Goal: Task Accomplishment & Management: Use online tool/utility

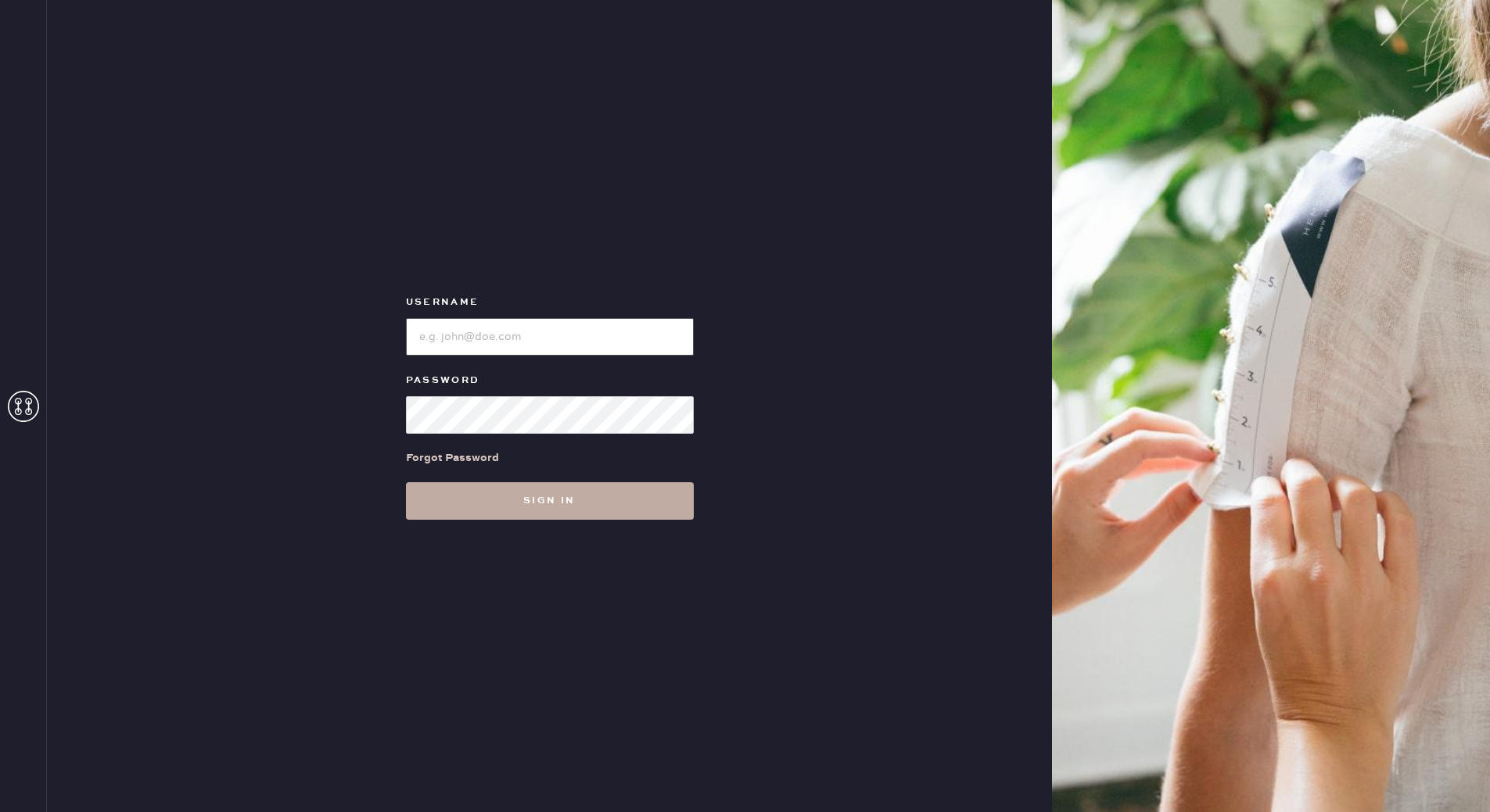
type input "reformationmelrose"
click at [499, 497] on button "Sign in" at bounding box center [549, 500] width 288 height 37
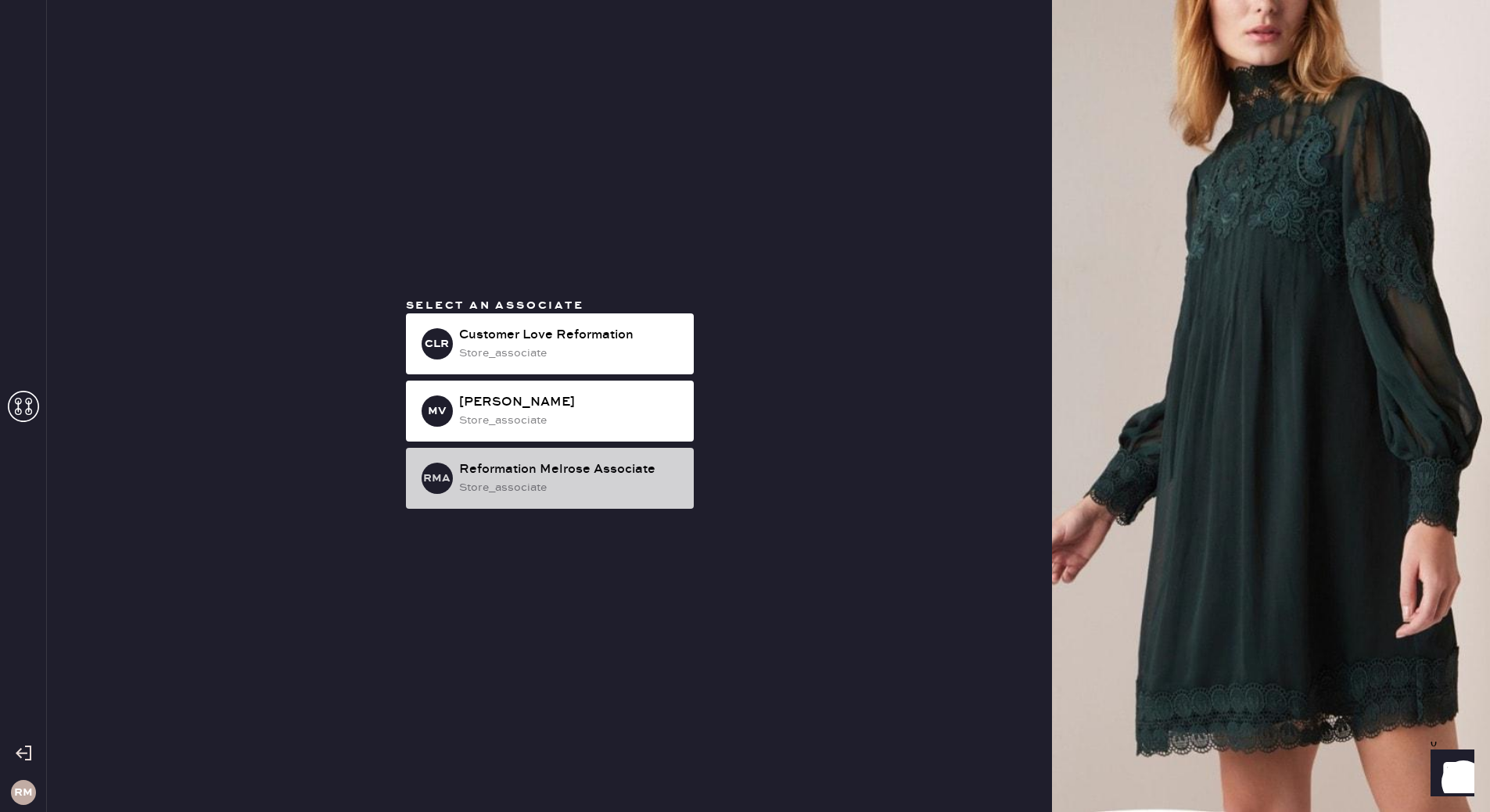
click at [600, 462] on div "Reformation Melrose Associate" at bounding box center [570, 470] width 222 height 19
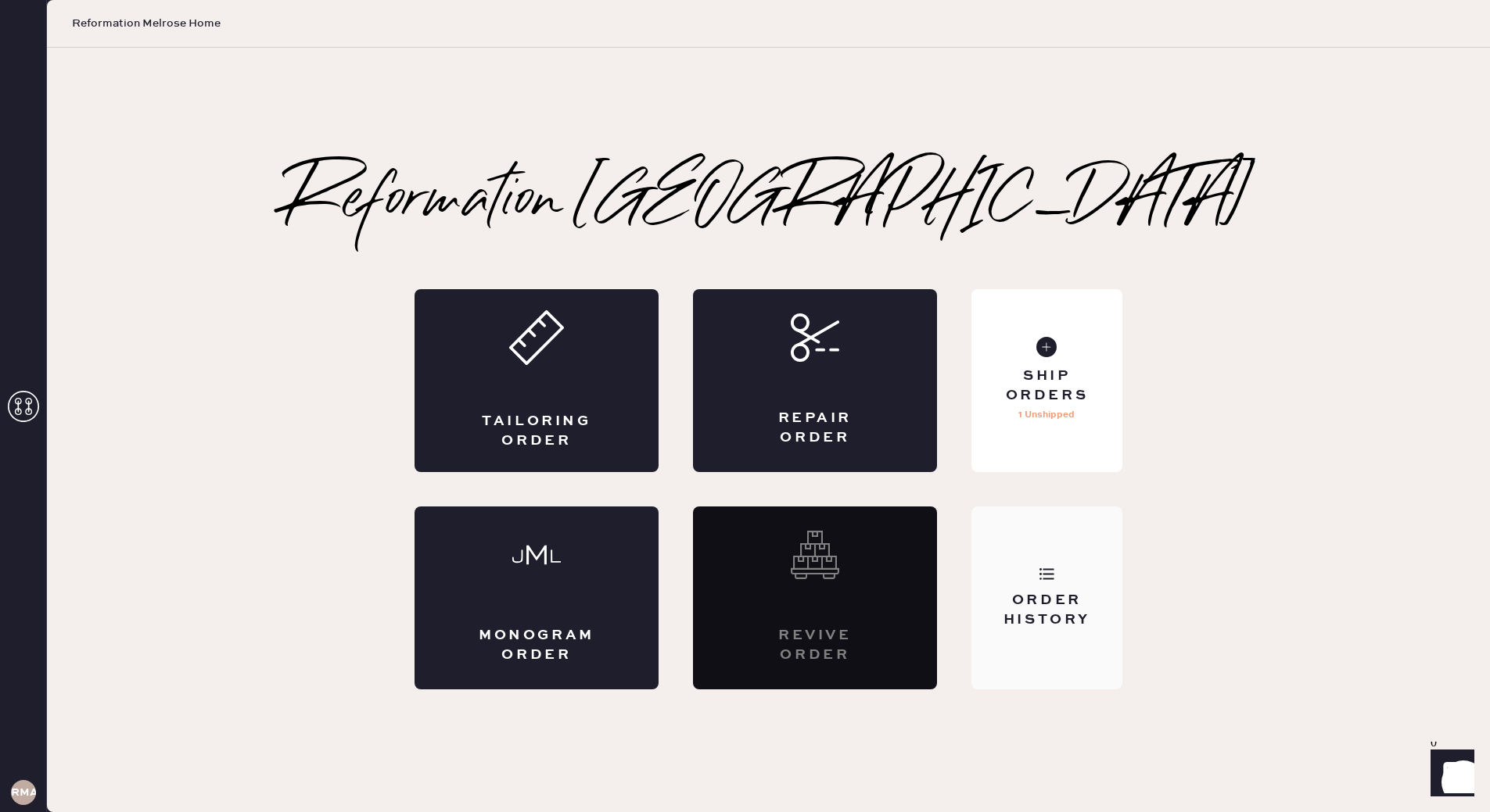
click at [1071, 664] on div "Order History" at bounding box center [1046, 598] width 151 height 183
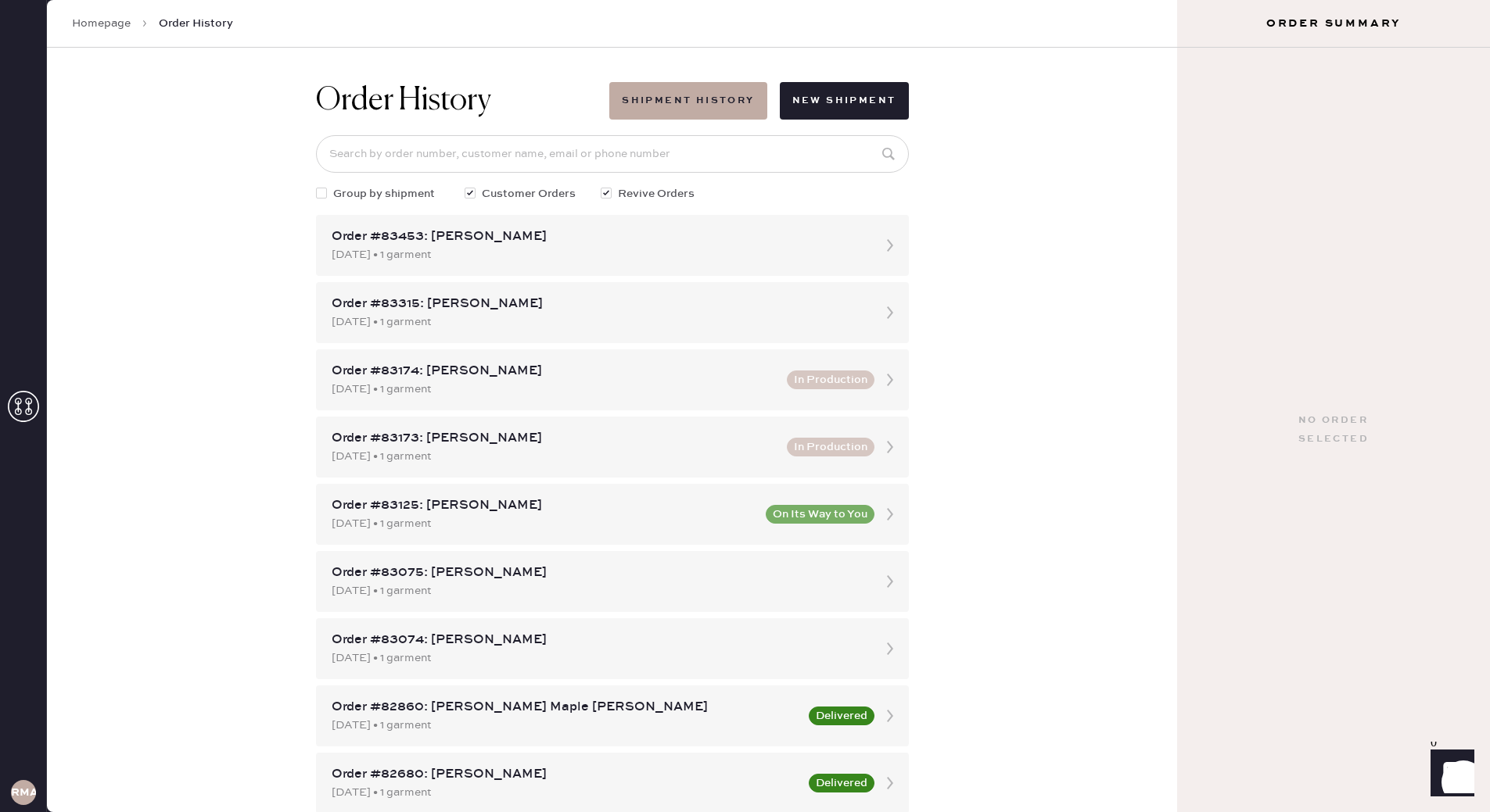
click at [278, 297] on div "Order History Shipment History New Shipment Group by shipment Customer Orders R…" at bounding box center [612, 430] width 1130 height 765
click at [185, 267] on div "Order History Shipment History New Shipment Group by shipment Customer Orders R…" at bounding box center [612, 430] width 1130 height 765
click at [460, 240] on div "Order #83453: [PERSON_NAME]" at bounding box center [598, 237] width 533 height 19
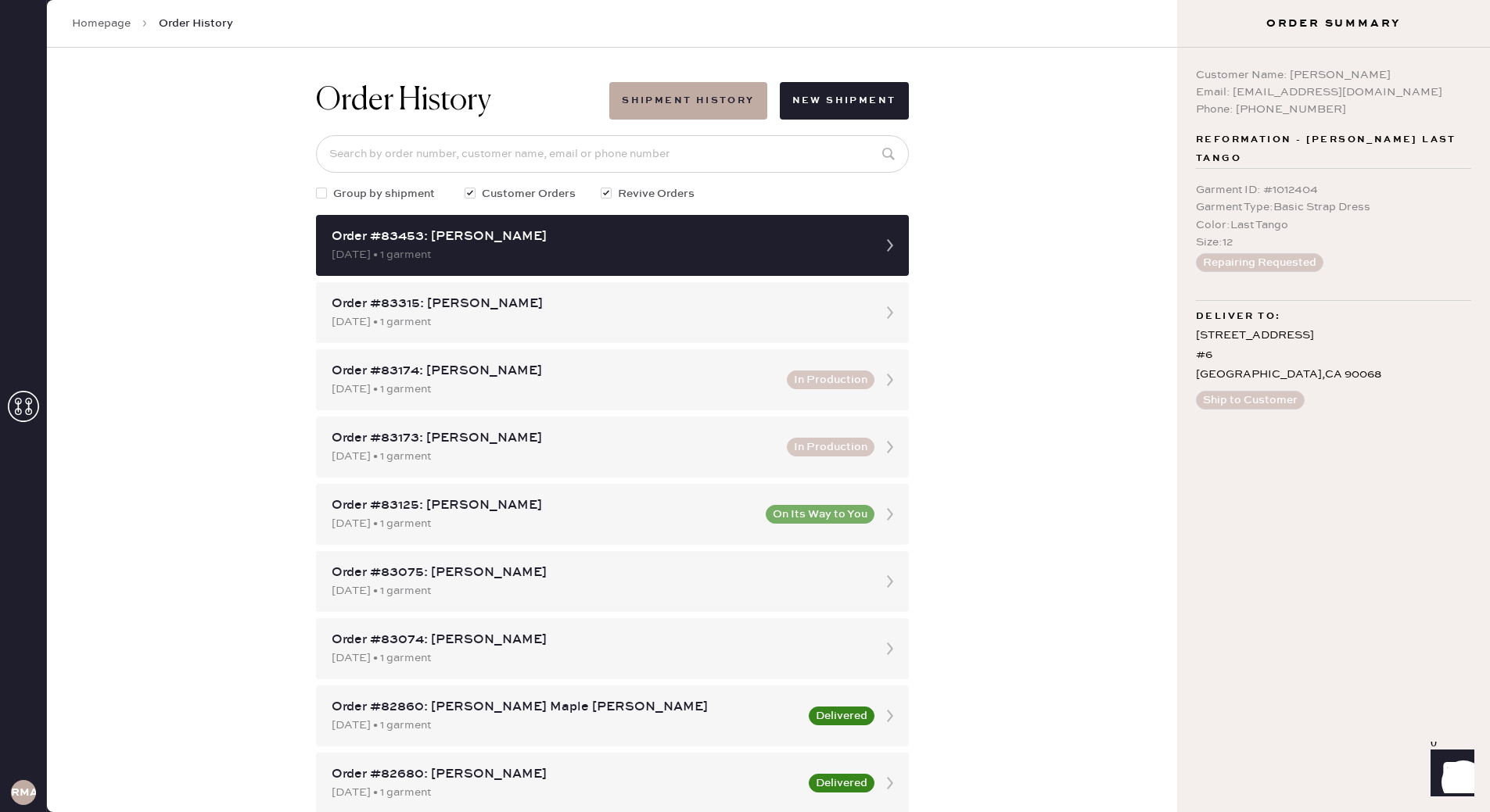
click at [102, 25] on link "Homepage" at bounding box center [101, 23] width 58 height 15
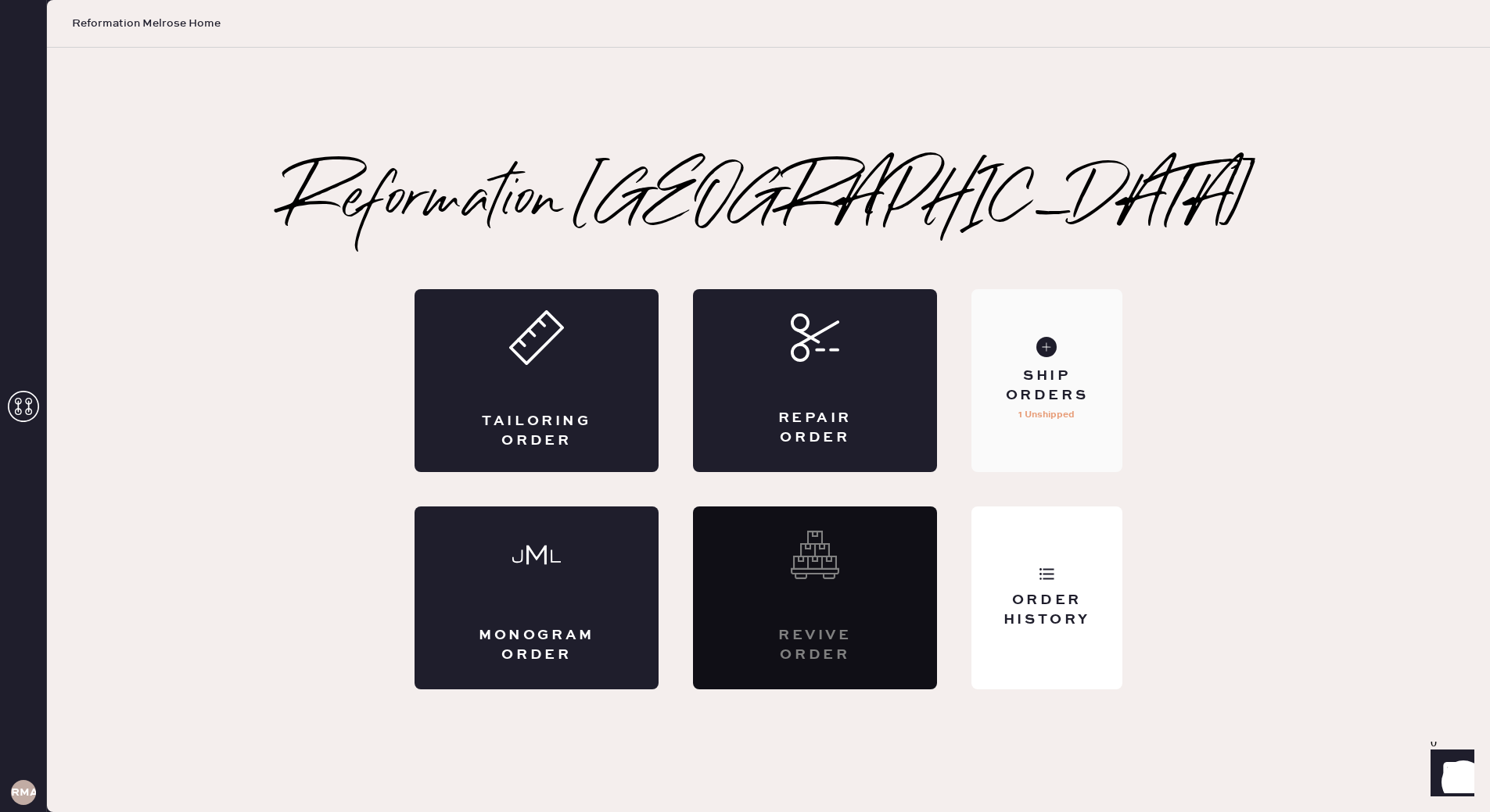
click at [1015, 421] on div "Ship Orders 1 Unshipped" at bounding box center [1046, 381] width 151 height 183
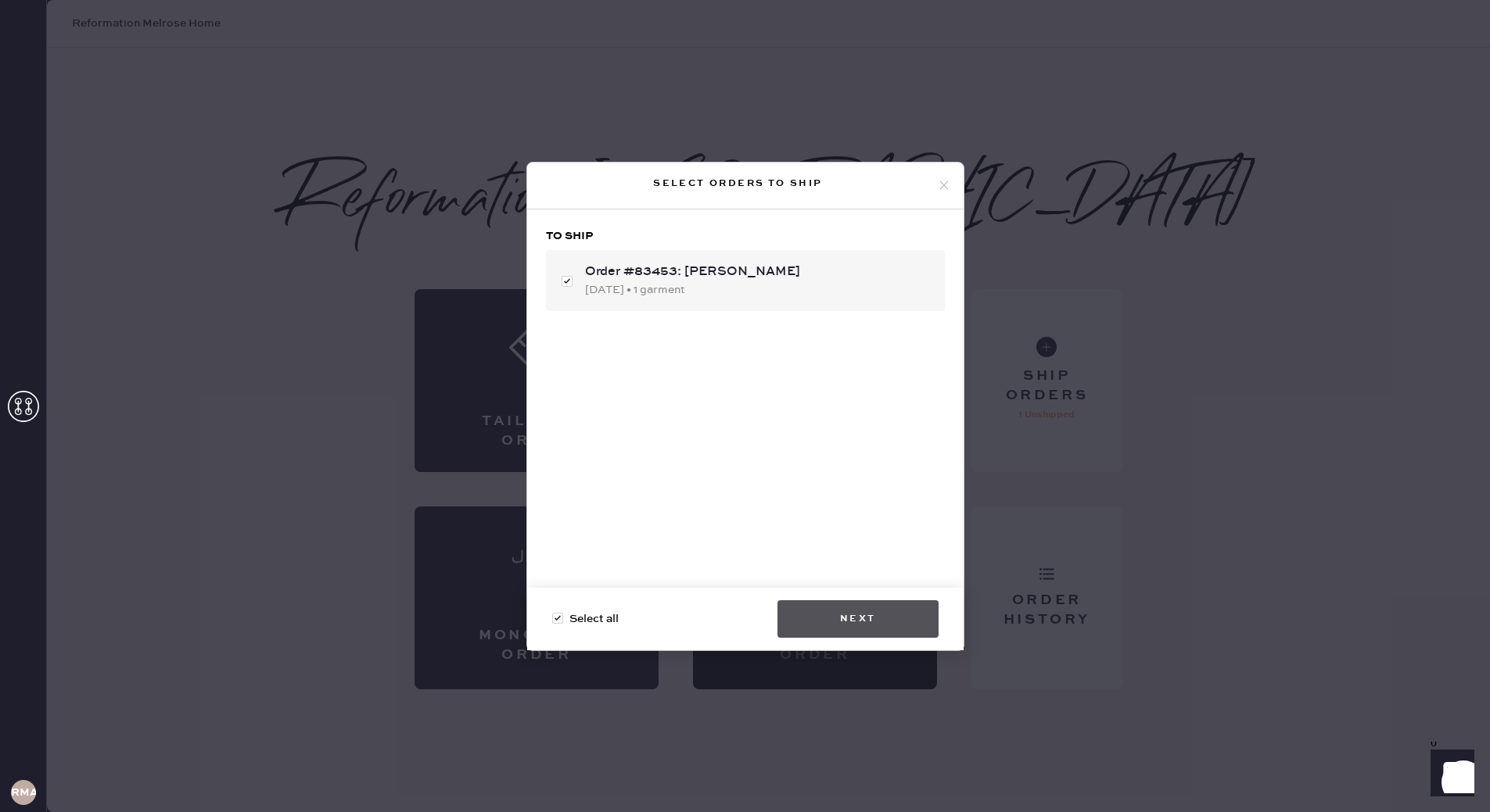
click at [889, 623] on button "Next" at bounding box center [858, 618] width 161 height 37
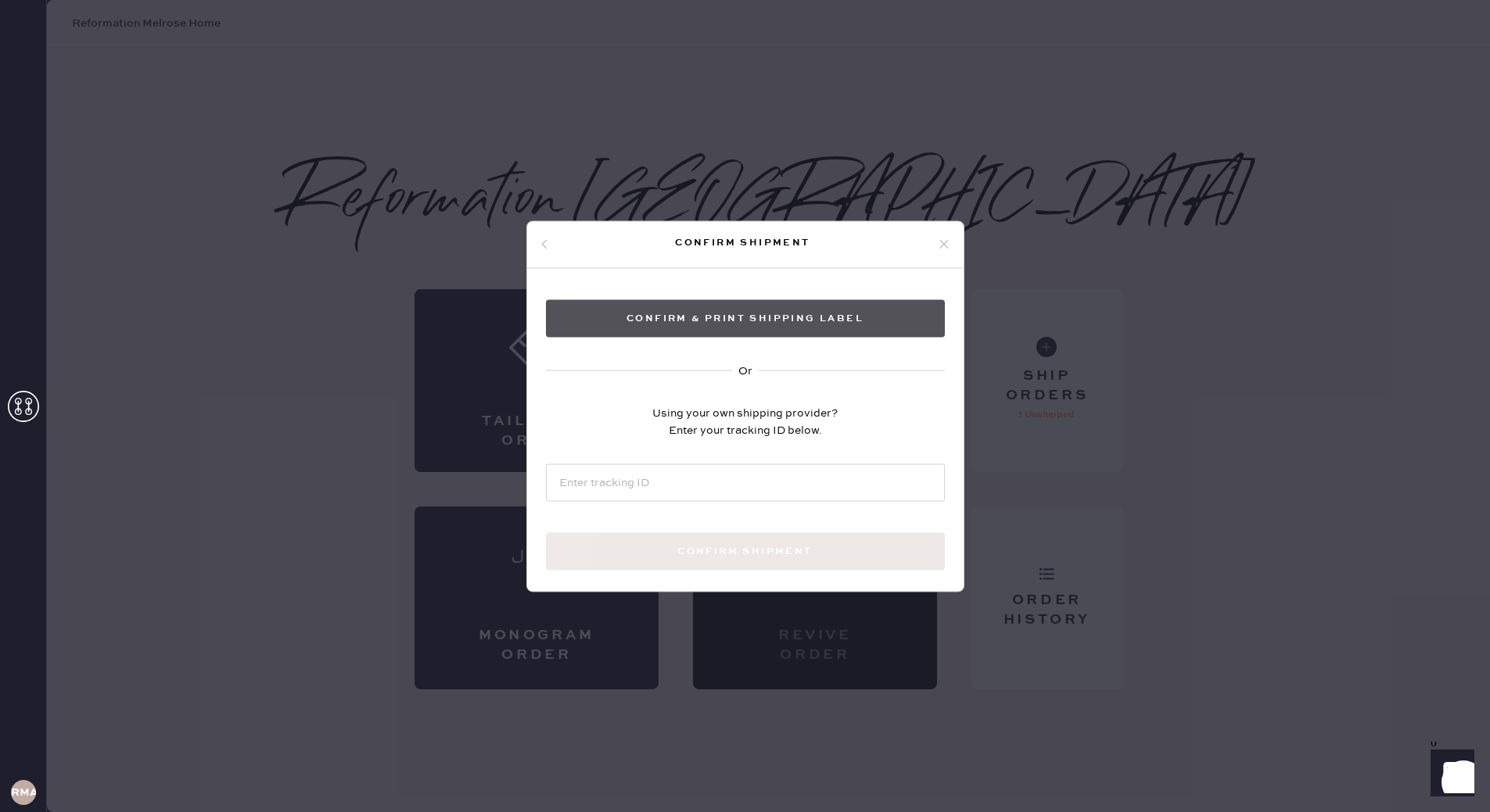
click at [744, 326] on button "Confirm & Print shipping label" at bounding box center [745, 317] width 399 height 37
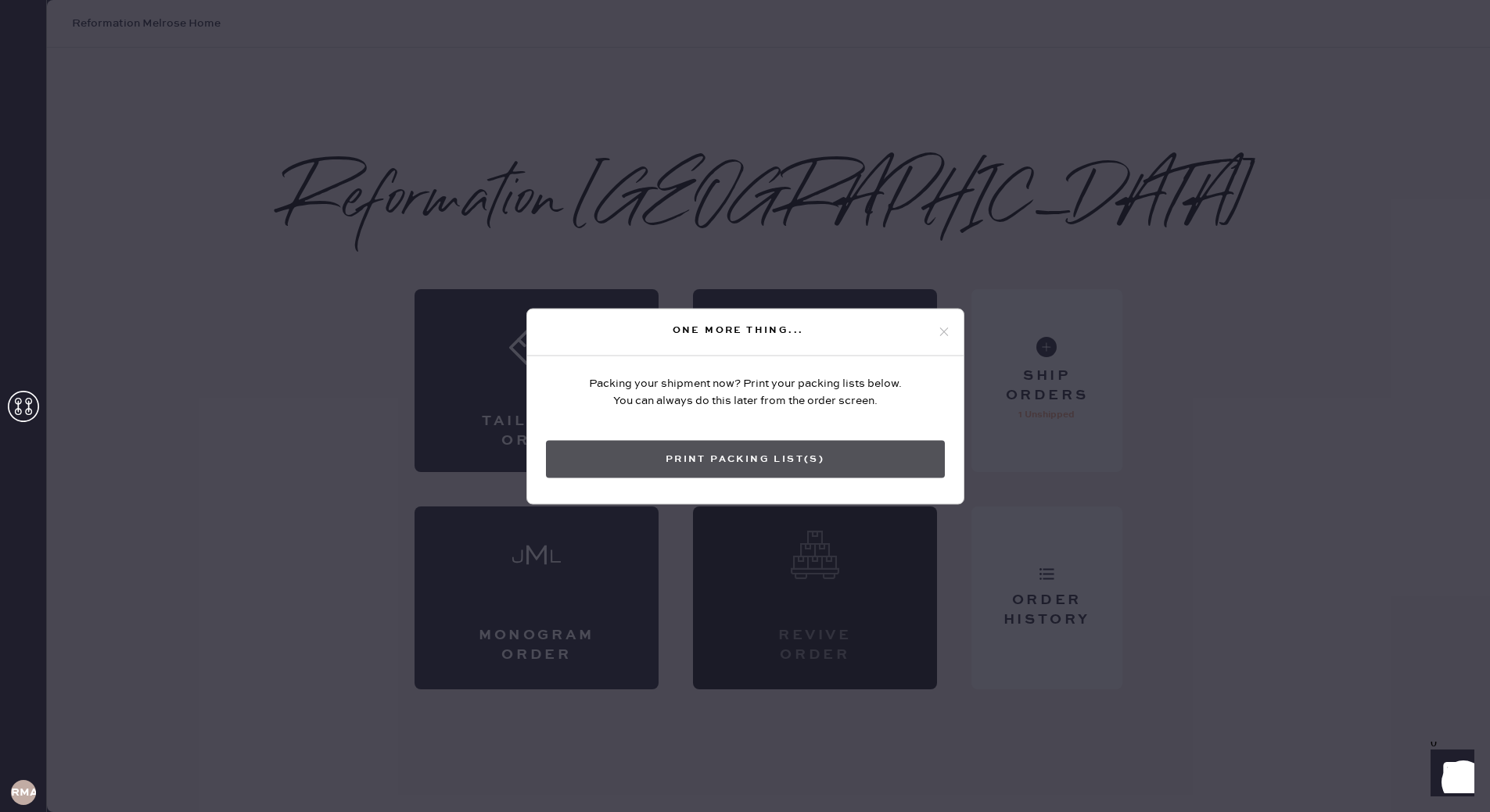
click at [833, 464] on button "Print Packing List(s)" at bounding box center [745, 458] width 399 height 37
